Goal: Task Accomplishment & Management: Use online tool/utility

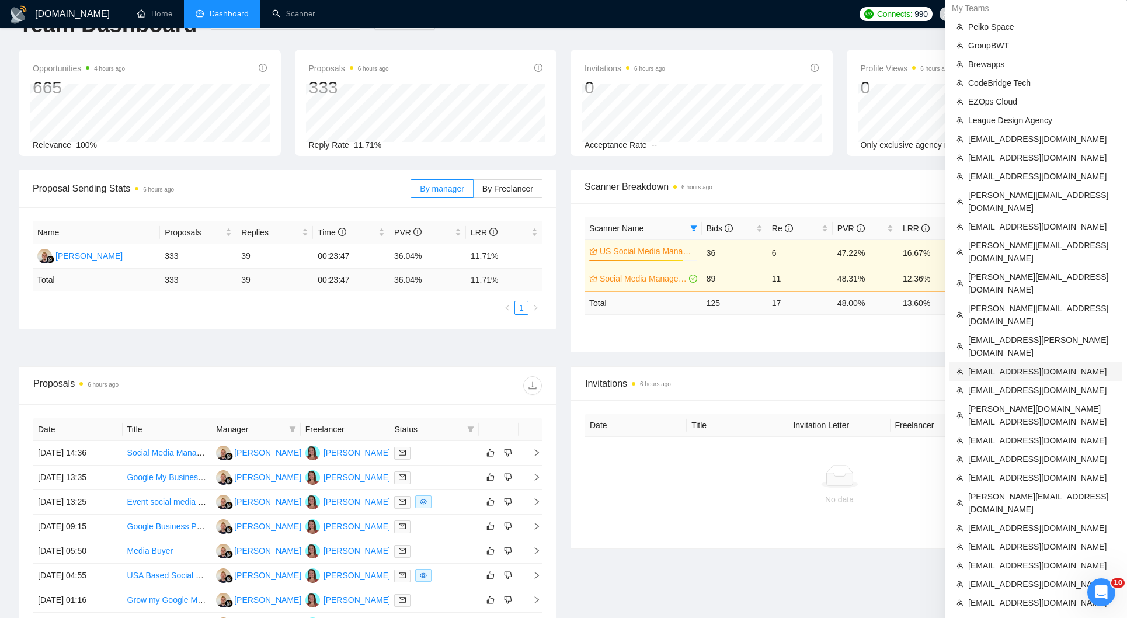
scroll to position [36, 0]
click at [990, 383] on span "[EMAIL_ADDRESS][DOMAIN_NAME]" at bounding box center [1041, 389] width 147 height 13
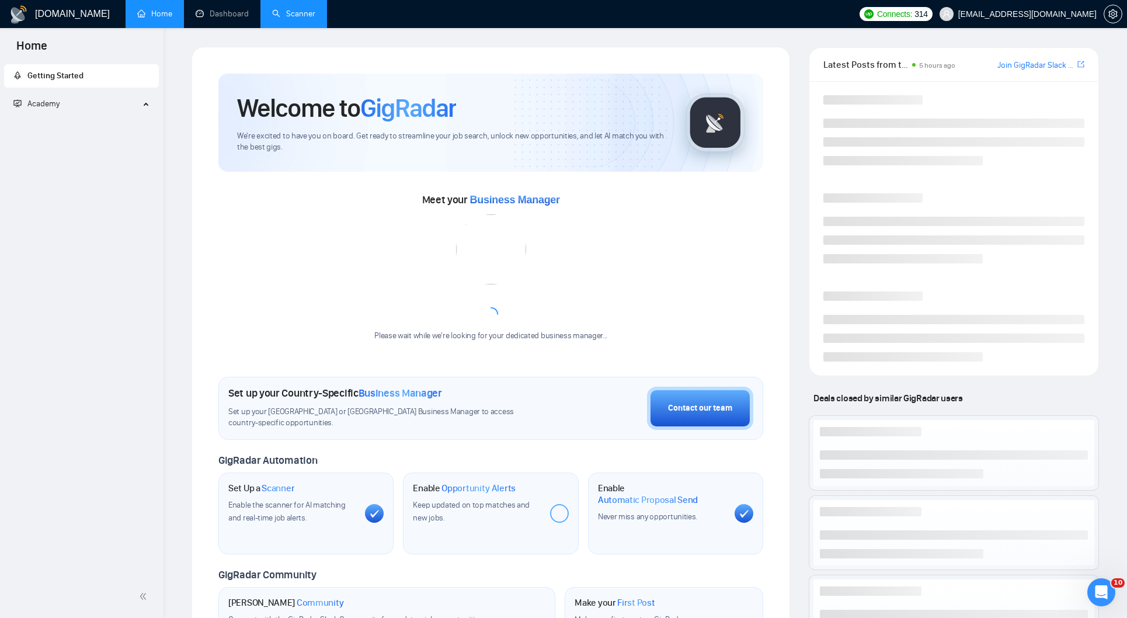
click at [279, 18] on link "Scanner" at bounding box center [293, 14] width 43 height 10
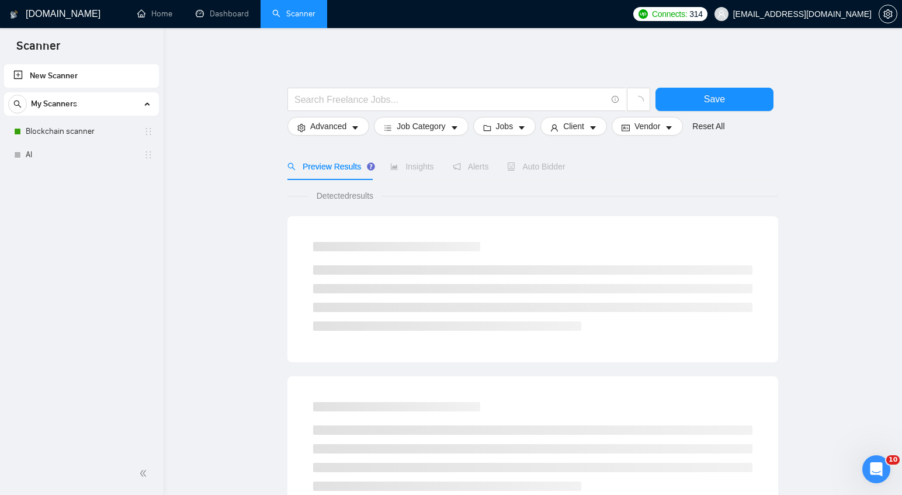
click at [86, 129] on link "Blockchain scanner" at bounding box center [81, 131] width 111 height 23
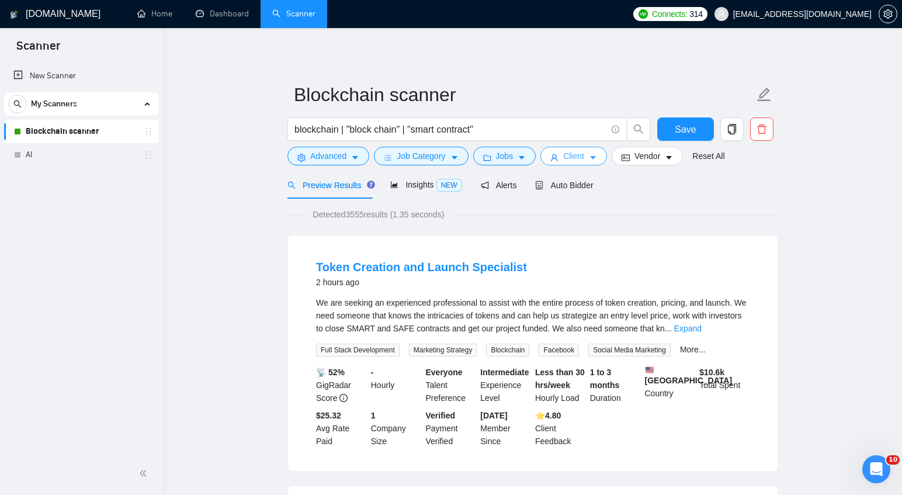
click at [576, 156] on span "Client" at bounding box center [573, 155] width 21 height 13
click at [576, 495] on div "Client Parameters Client Location Include Client Countries Select Exclude Clien…" at bounding box center [451, 495] width 902 height 0
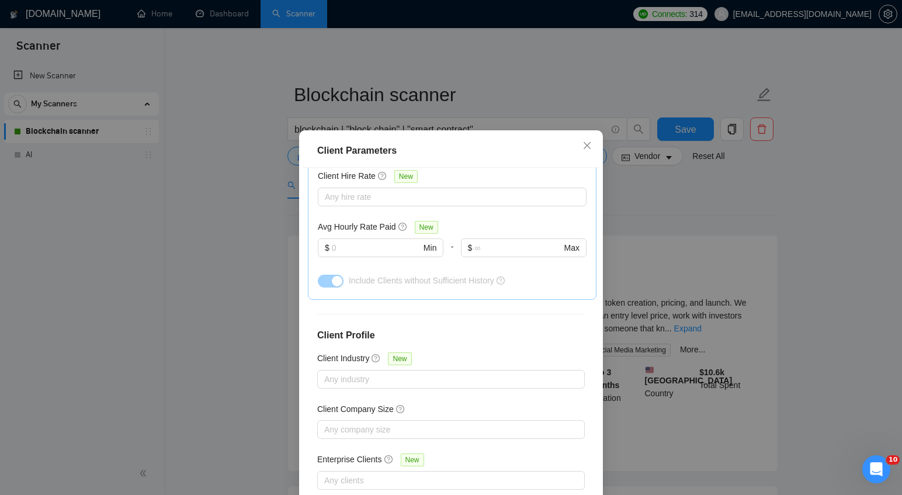
scroll to position [382, 0]
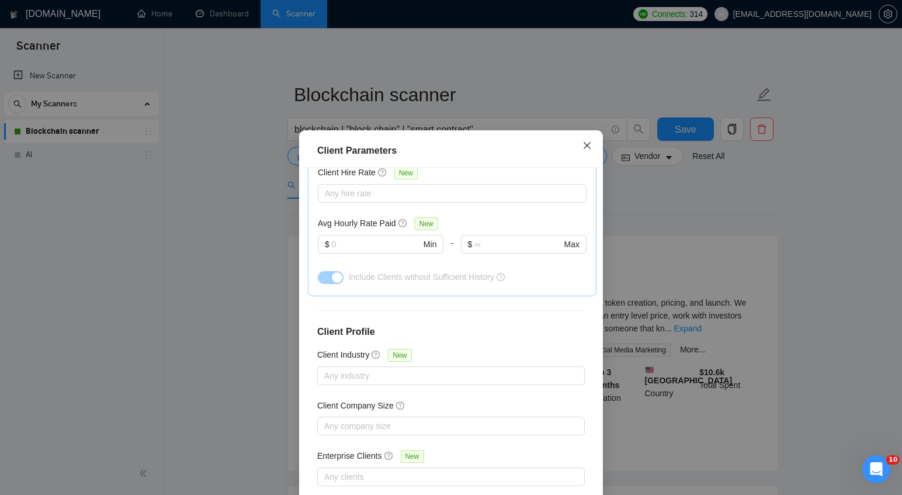
click at [589, 145] on icon "close" at bounding box center [586, 145] width 9 height 9
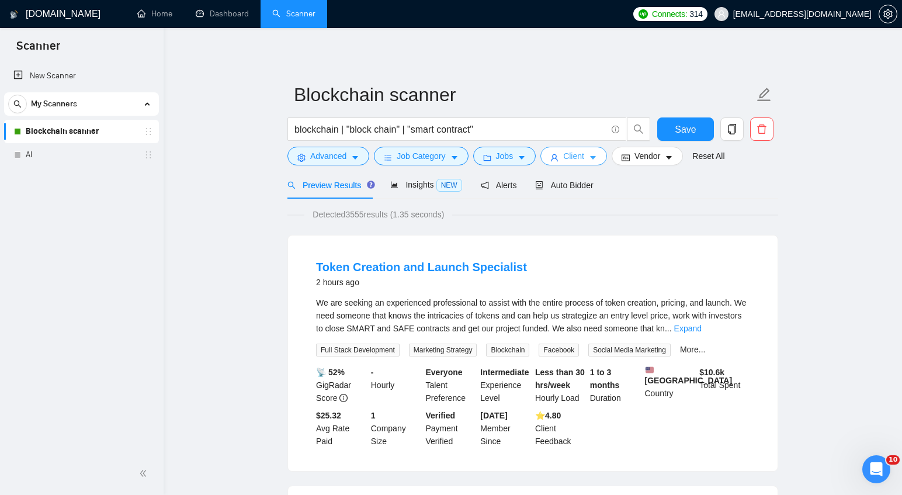
click at [558, 158] on icon "user" at bounding box center [554, 158] width 8 height 8
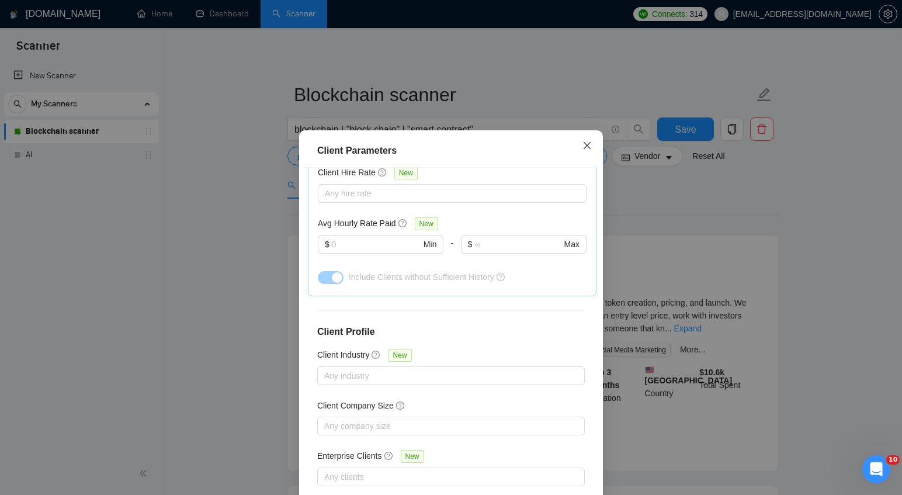
click at [579, 141] on span "Close" at bounding box center [587, 146] width 32 height 32
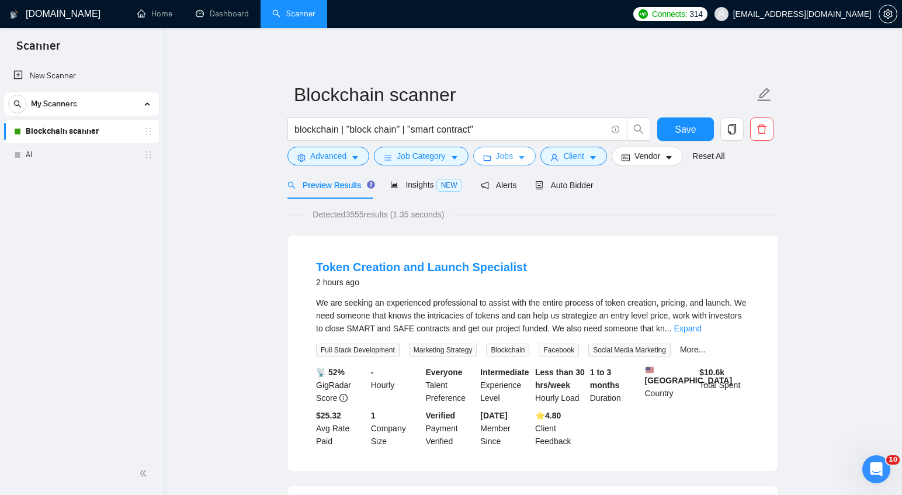
click at [521, 148] on button "Jobs" at bounding box center [504, 156] width 63 height 19
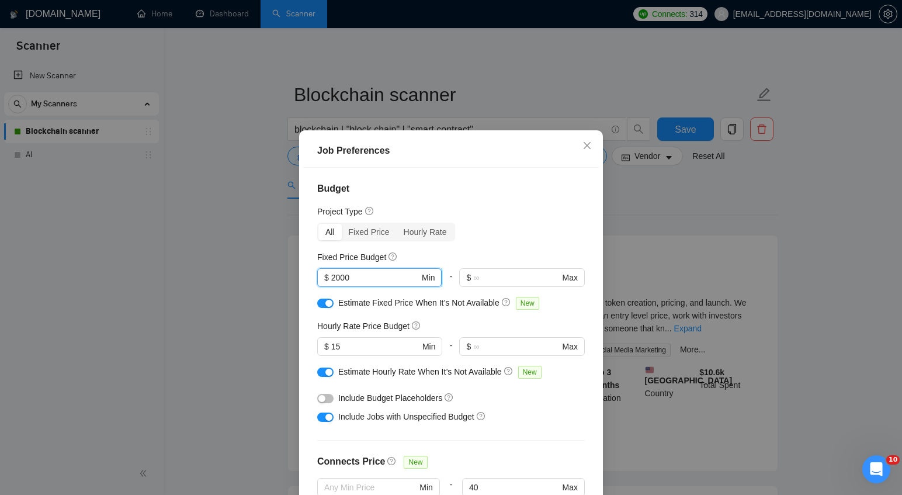
click at [335, 279] on input "2000" at bounding box center [375, 277] width 88 height 13
type input "1000"
click at [586, 145] on icon "close" at bounding box center [586, 145] width 9 height 9
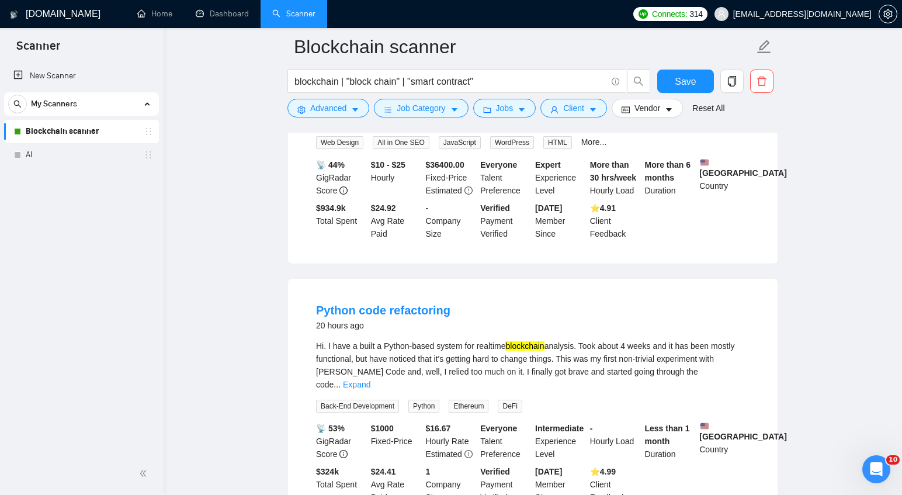
scroll to position [2483, 0]
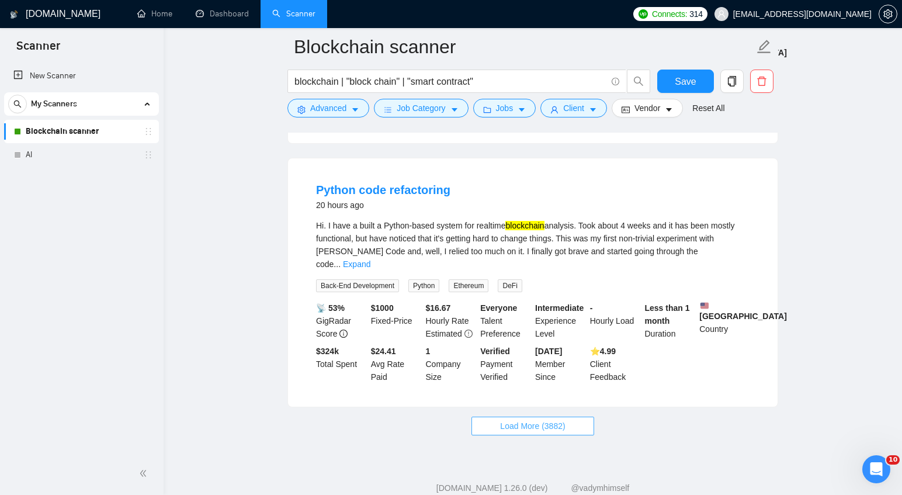
click at [503, 419] on span "Load More (3882)" at bounding box center [532, 425] width 65 height 13
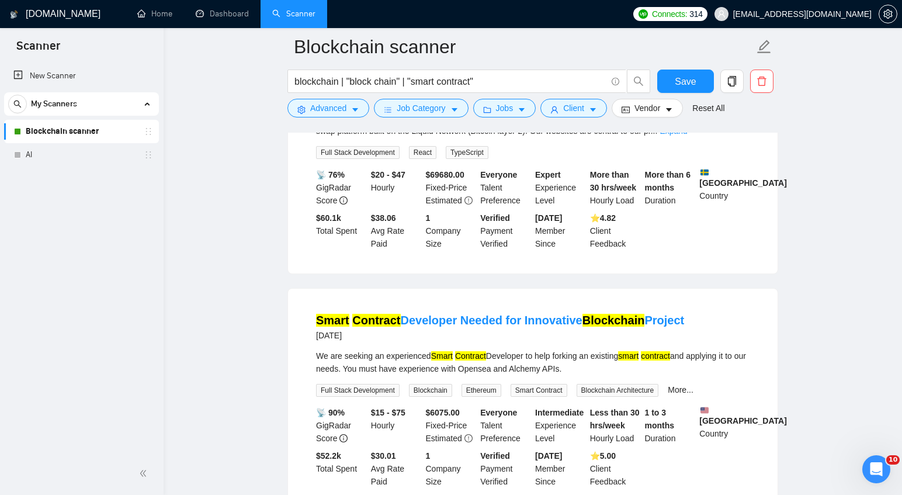
scroll to position [3322, 0]
